Goal: Task Accomplishment & Management: Manage account settings

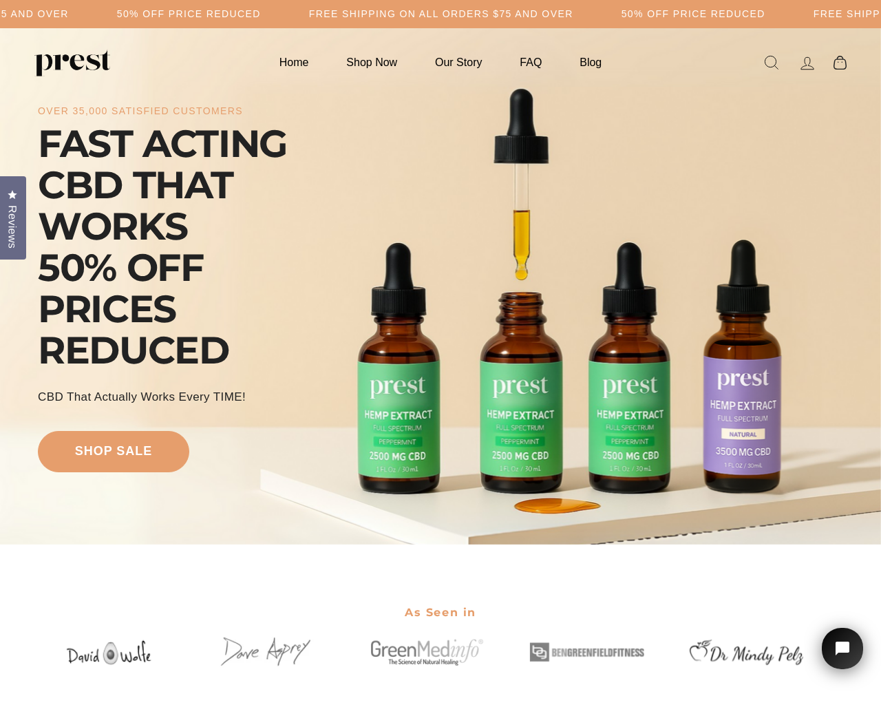
click at [807, 63] on icon at bounding box center [807, 63] width 19 height 19
